Goal: Navigation & Orientation: Find specific page/section

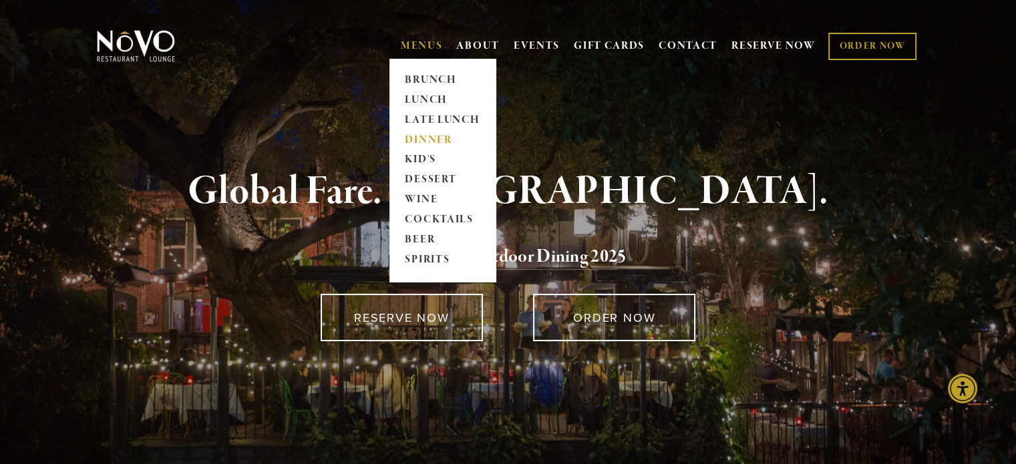
click at [433, 134] on link "DINNER" at bounding box center [443, 140] width 84 height 20
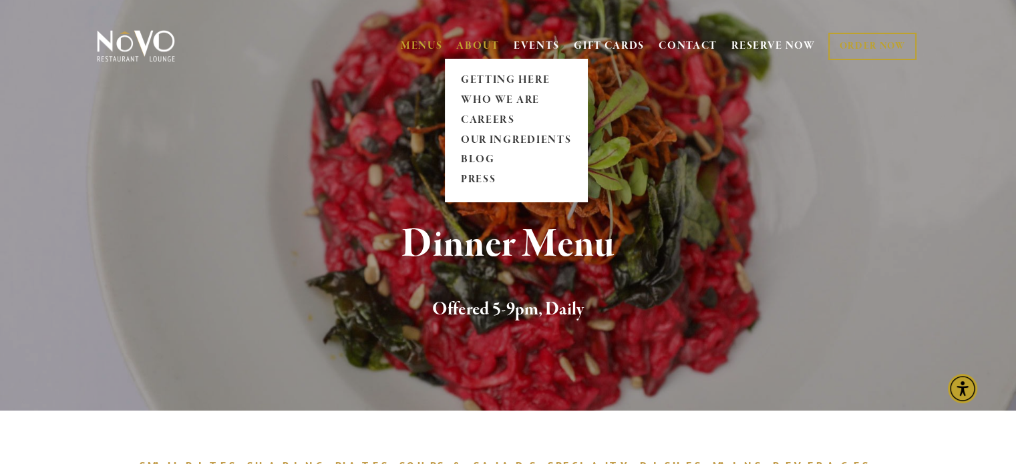
click at [468, 43] on link "ABOUT" at bounding box center [477, 45] width 43 height 13
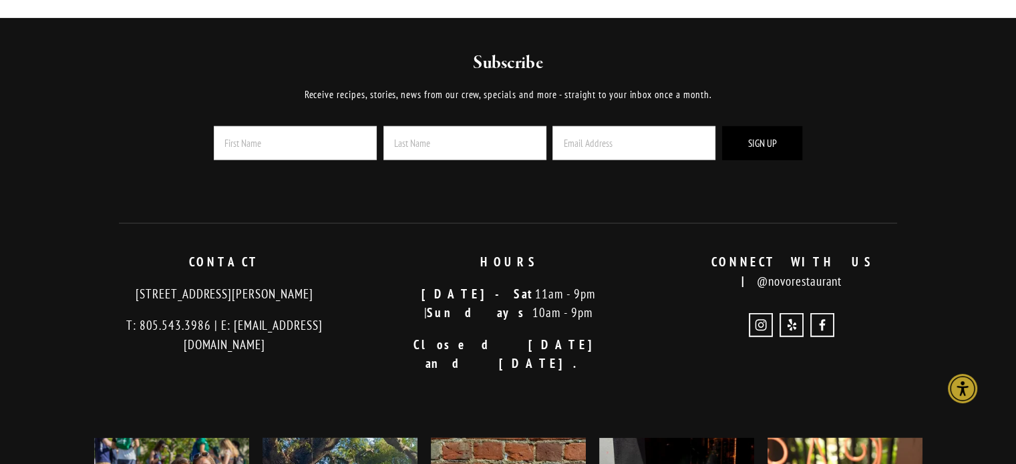
scroll to position [3548, 0]
